Goal: Book appointment/travel/reservation

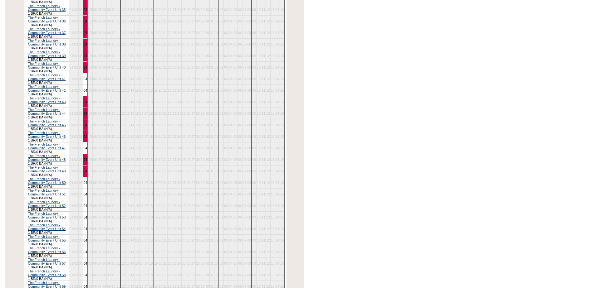
scroll to position [562, 0]
click at [87, 81] on link "04" at bounding box center [86, 79] width 4 height 4
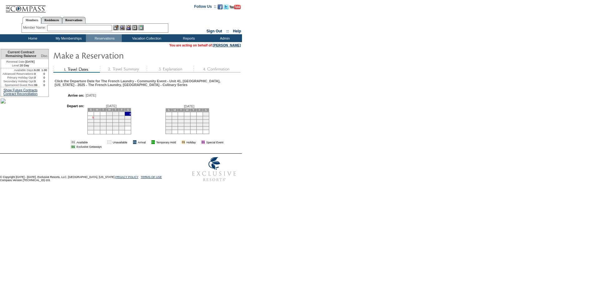
click at [94, 119] on link "5" at bounding box center [93, 117] width 2 height 3
